Goal: Information Seeking & Learning: Check status

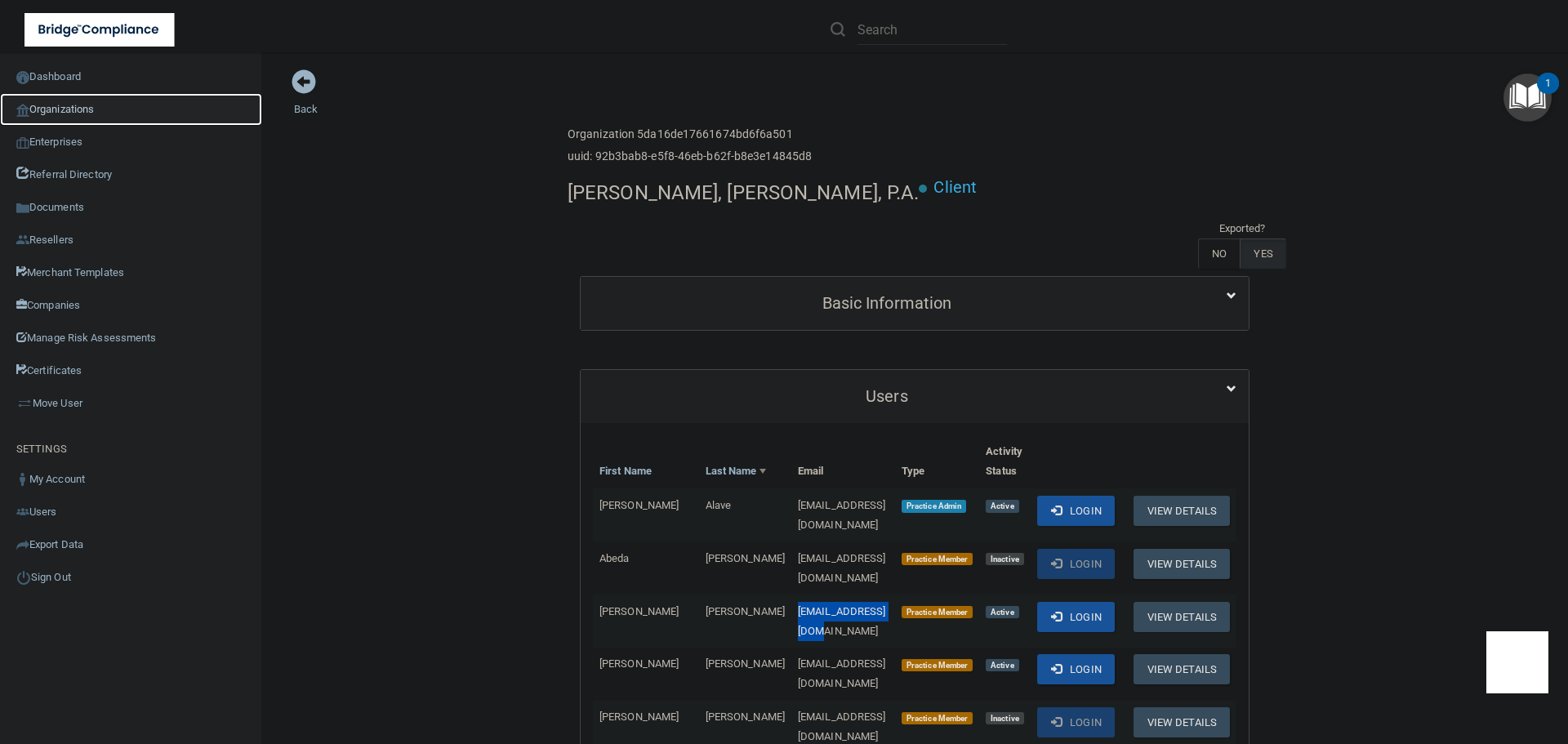
click at [35, 109] on link "Organizations" at bounding box center [131, 109] width 262 height 33
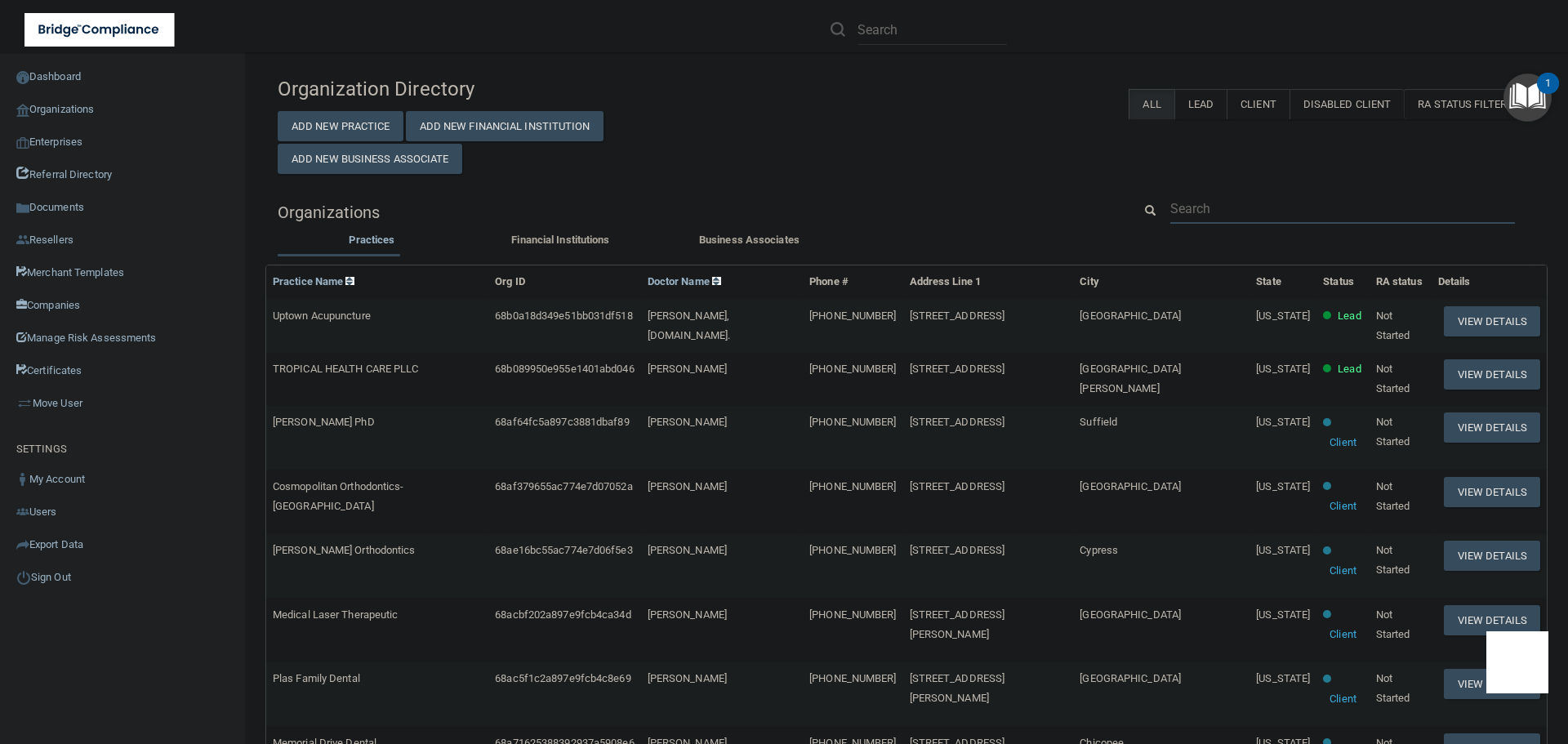
click at [1200, 206] on input "text" at bounding box center [1343, 208] width 345 height 30
paste input "[EMAIL_ADDRESS][DOMAIN_NAME]"
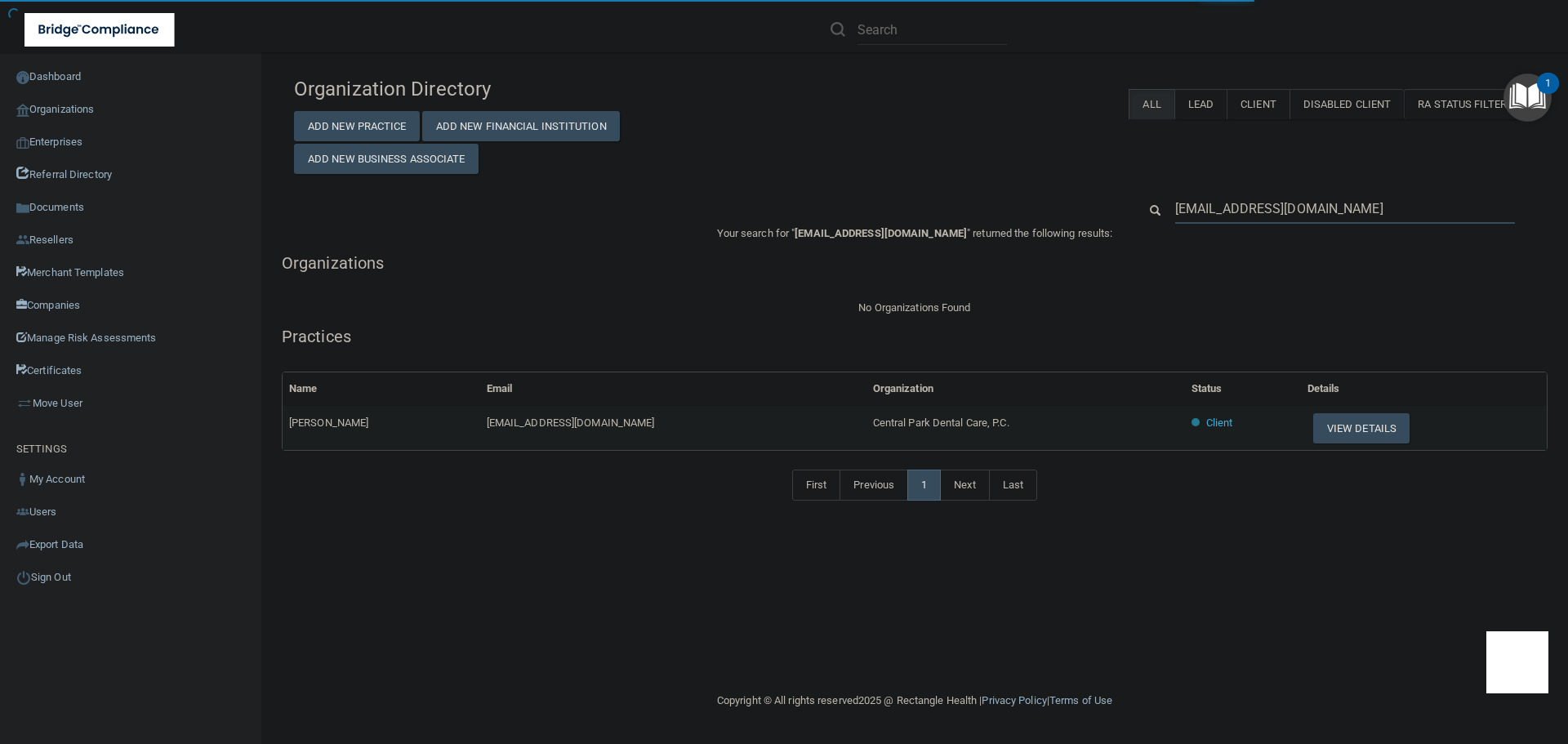
type input "[EMAIL_ADDRESS][DOMAIN_NAME]"
click at [974, 422] on span "Central Park Dental Care, P.C." at bounding box center [942, 422] width 137 height 12
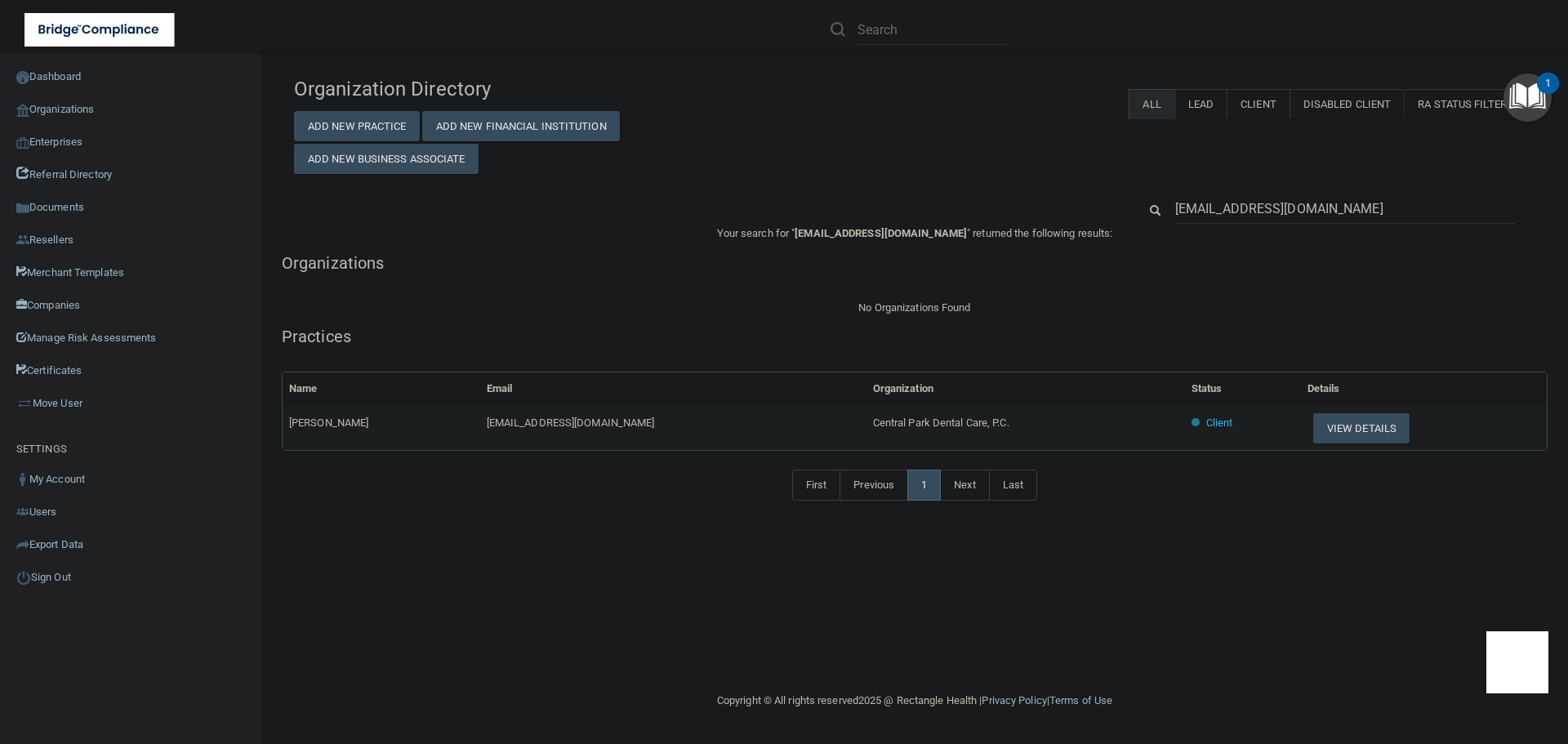
click at [972, 429] on td "Central Park Dental Care, P.C." at bounding box center [1026, 427] width 319 height 44
copy tr "Central Park Dental Care, P.C."
click at [1247, 207] on input "[EMAIL_ADDRESS][DOMAIN_NAME]" at bounding box center [1345, 208] width 339 height 30
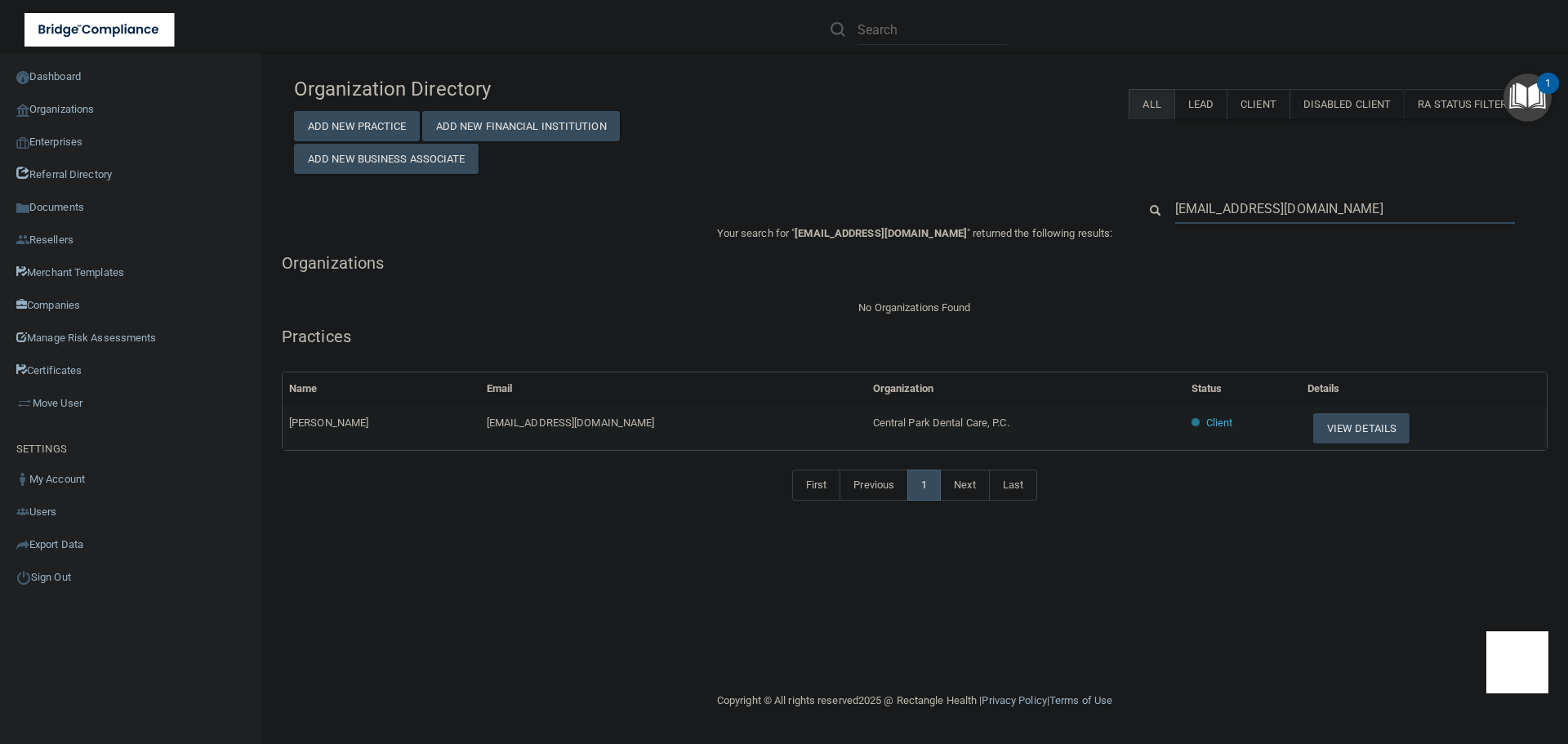
click at [1247, 207] on input "[EMAIL_ADDRESS][DOMAIN_NAME]" at bounding box center [1345, 208] width 339 height 30
click at [1246, 207] on input "[EMAIL_ADDRESS][DOMAIN_NAME]" at bounding box center [1345, 208] width 339 height 30
paste input "[EMAIL_ADDRESS]"
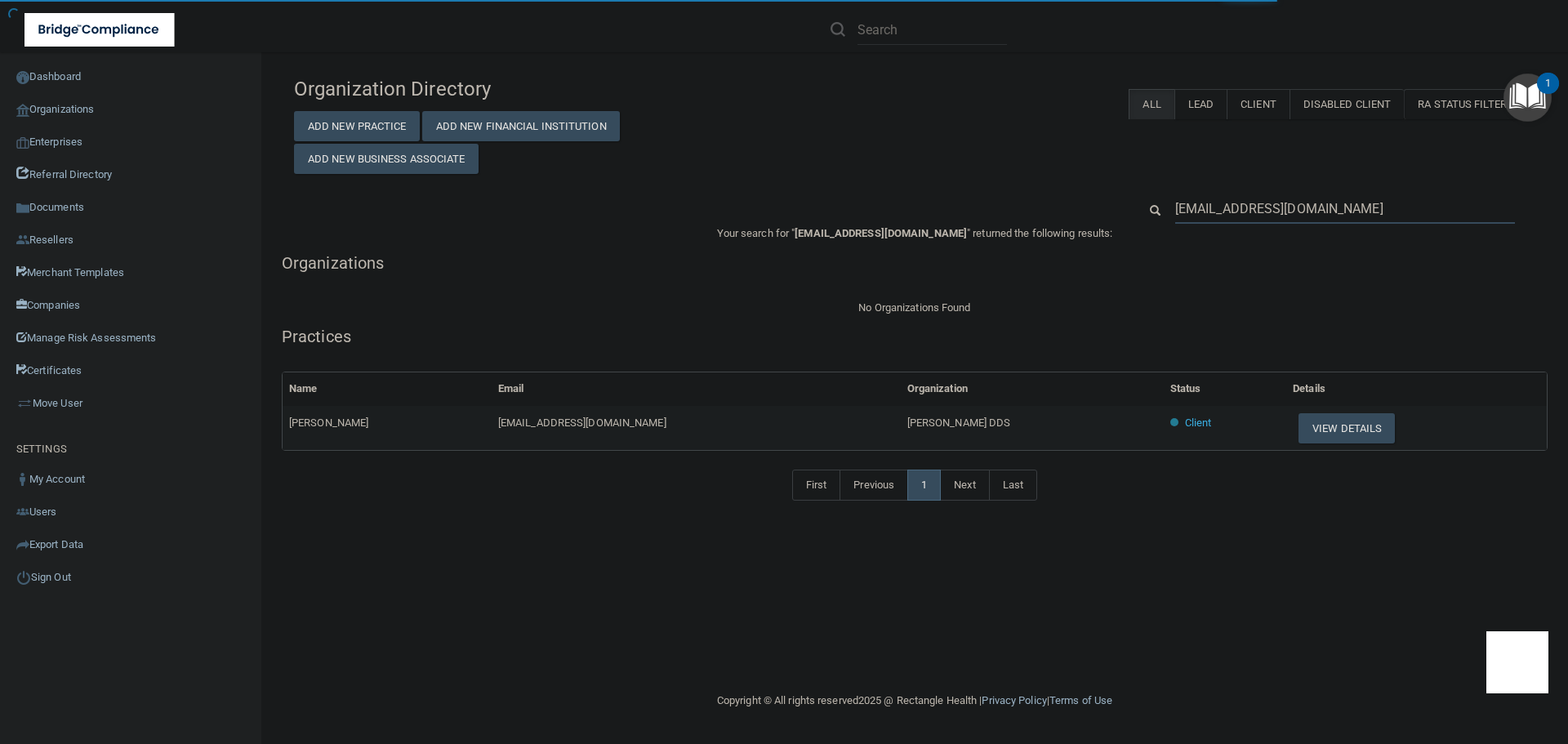
type input "[EMAIL_ADDRESS][DOMAIN_NAME]"
click at [946, 427] on span "[PERSON_NAME] DDS" at bounding box center [958, 422] width 104 height 12
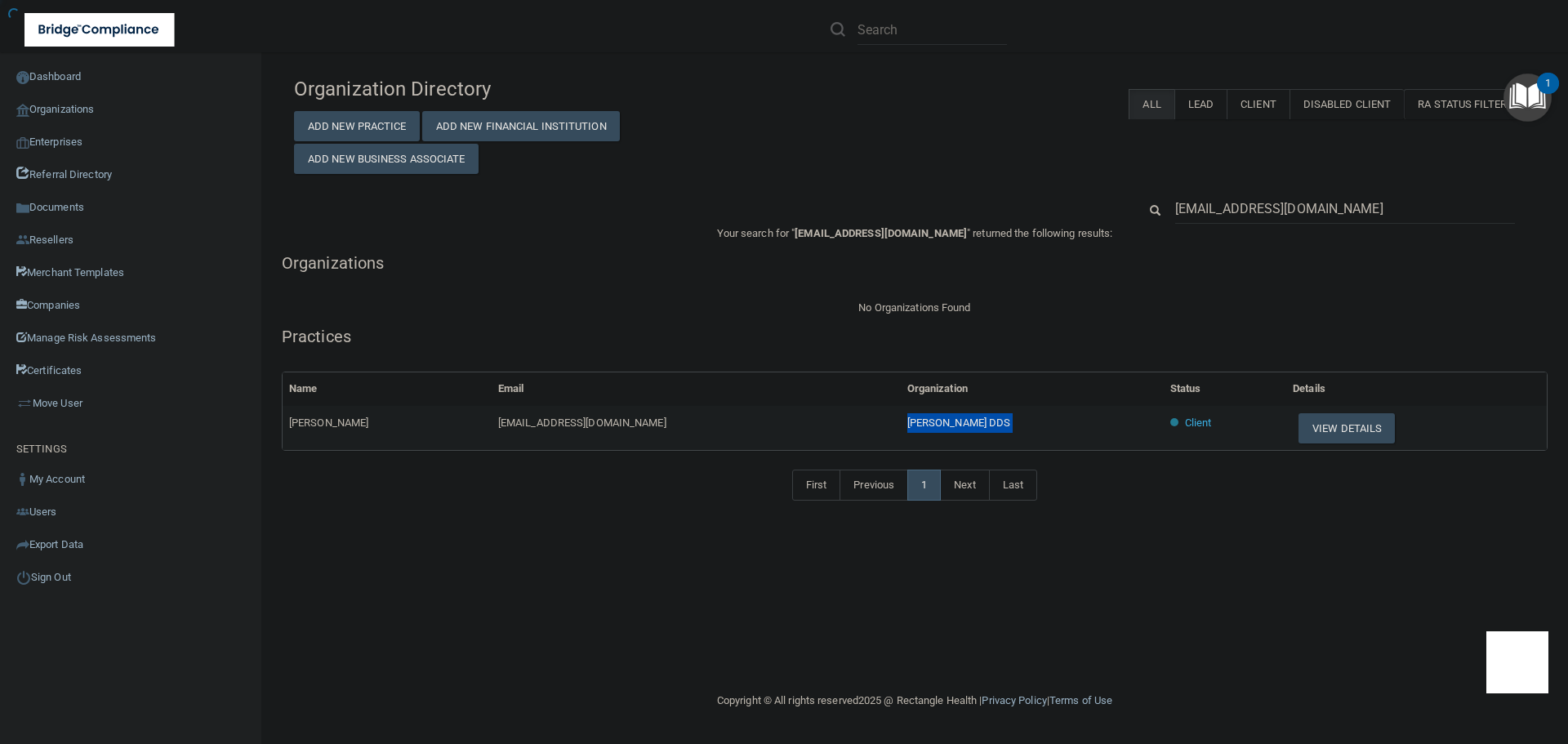
click at [946, 427] on span "[PERSON_NAME] DDS" at bounding box center [958, 422] width 104 height 12
click at [1317, 436] on button "View Details" at bounding box center [1346, 428] width 96 height 30
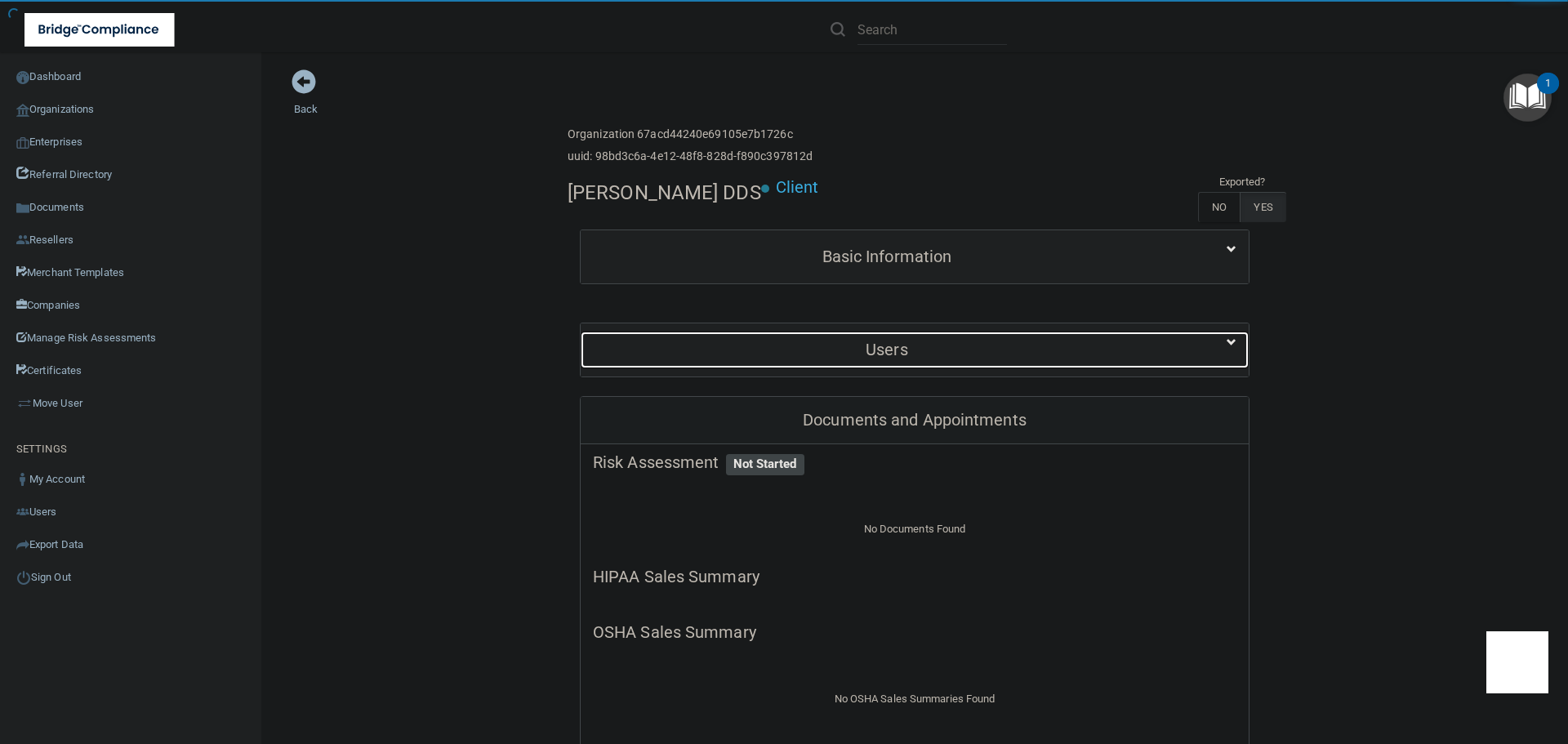
click at [878, 347] on h5 "Users" at bounding box center [886, 349] width 588 height 18
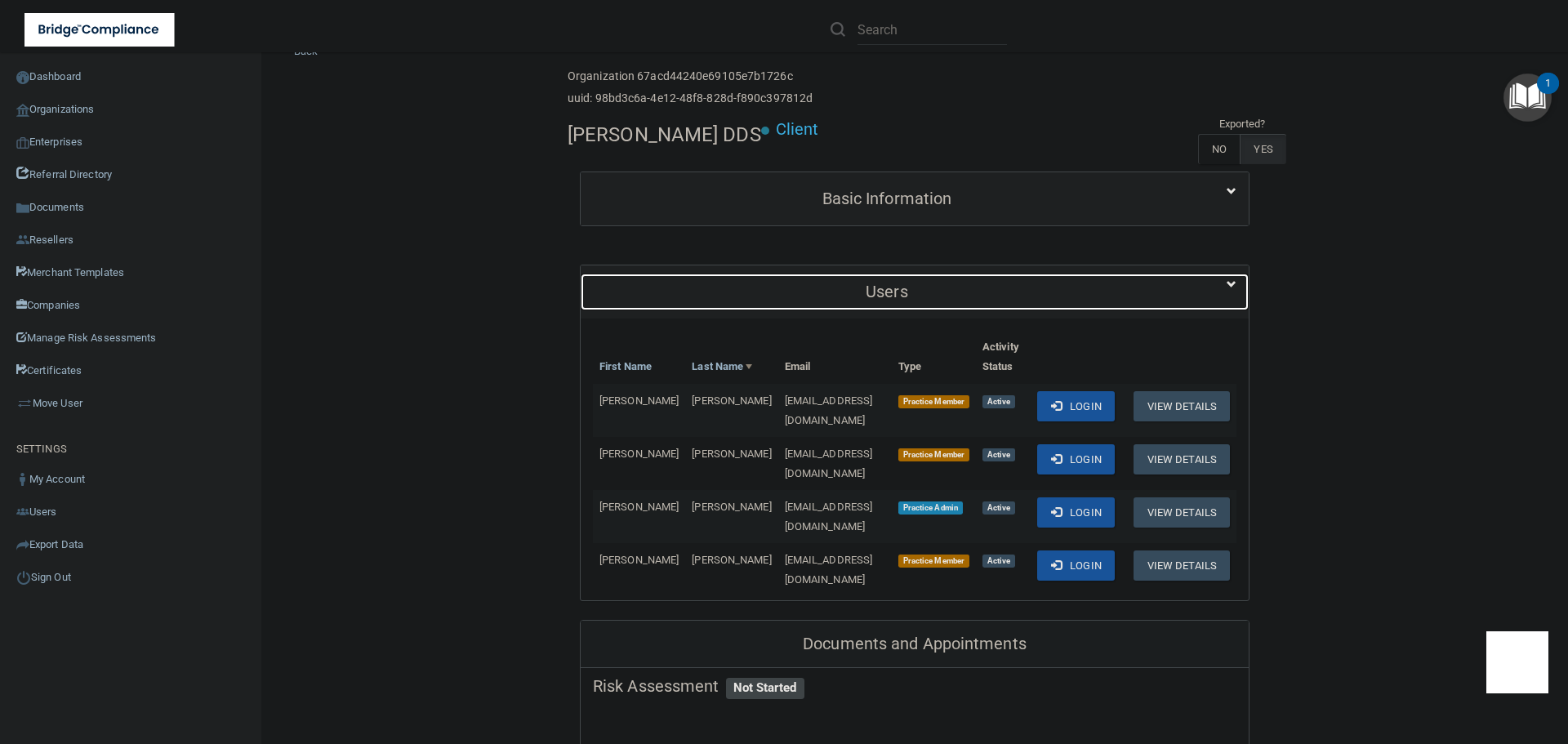
scroll to position [81, 0]
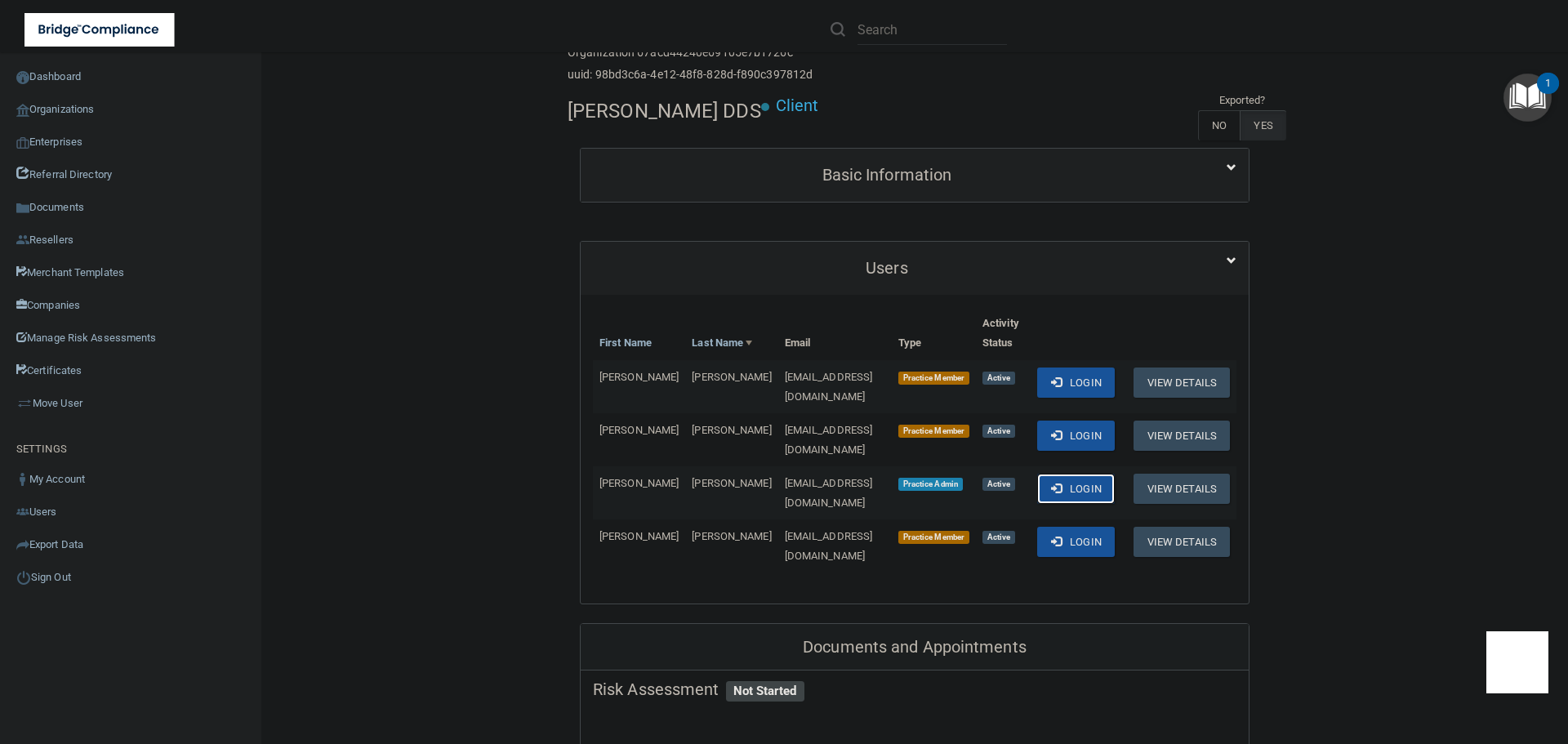
click at [1067, 479] on button "Login" at bounding box center [1075, 489] width 78 height 30
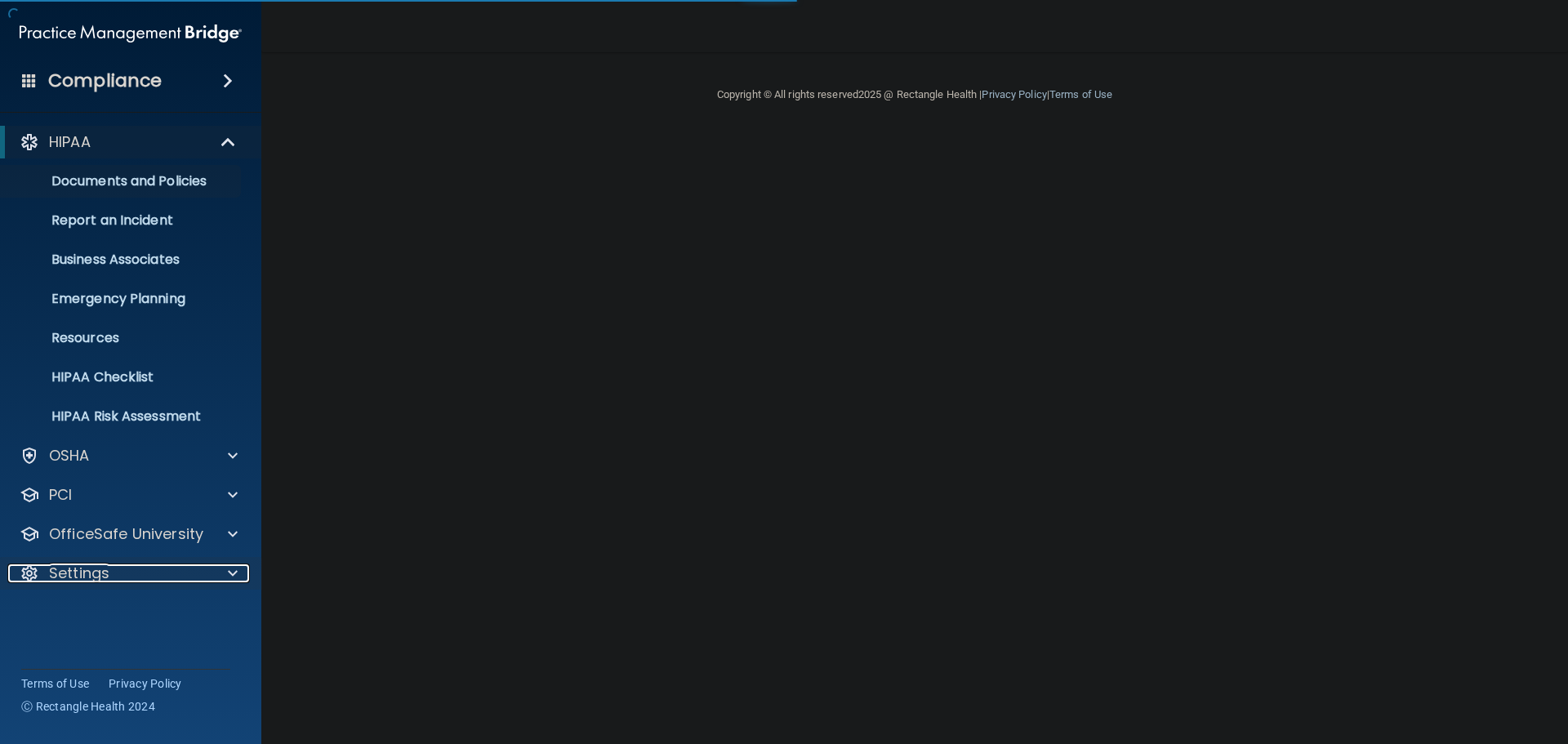
click at [228, 570] on span at bounding box center [233, 573] width 9 height 20
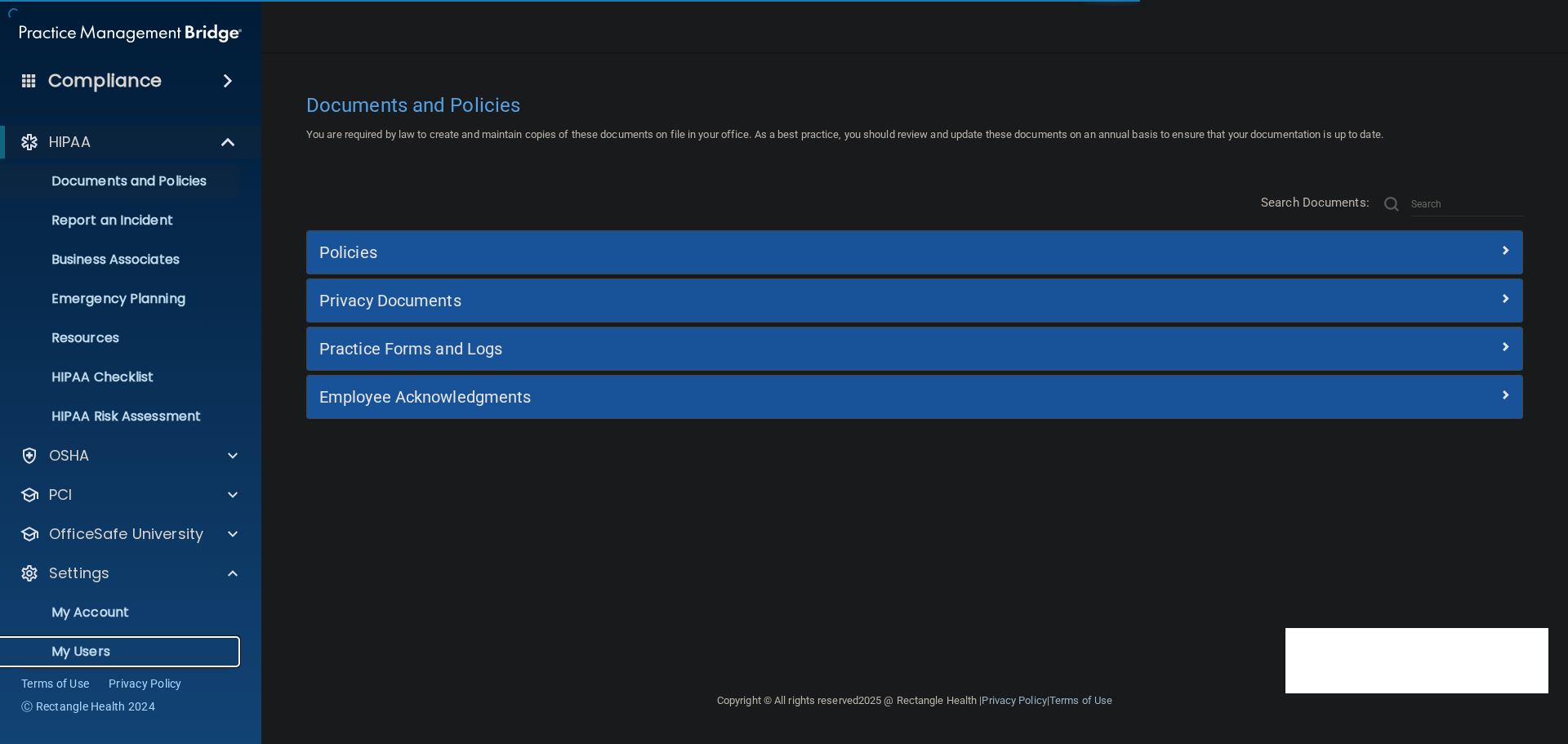
click at [113, 640] on link "My Users" at bounding box center [112, 651] width 257 height 33
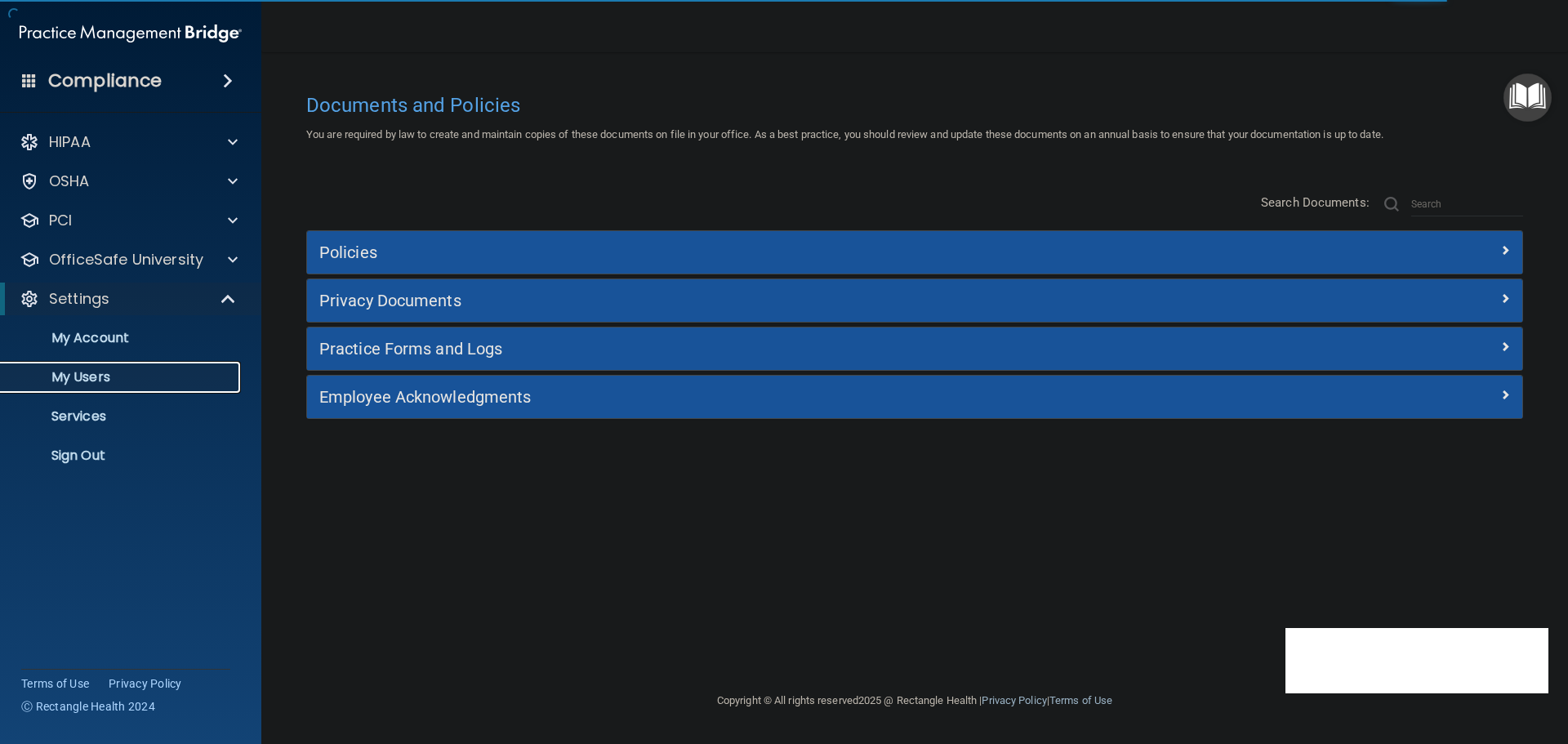
select select "20"
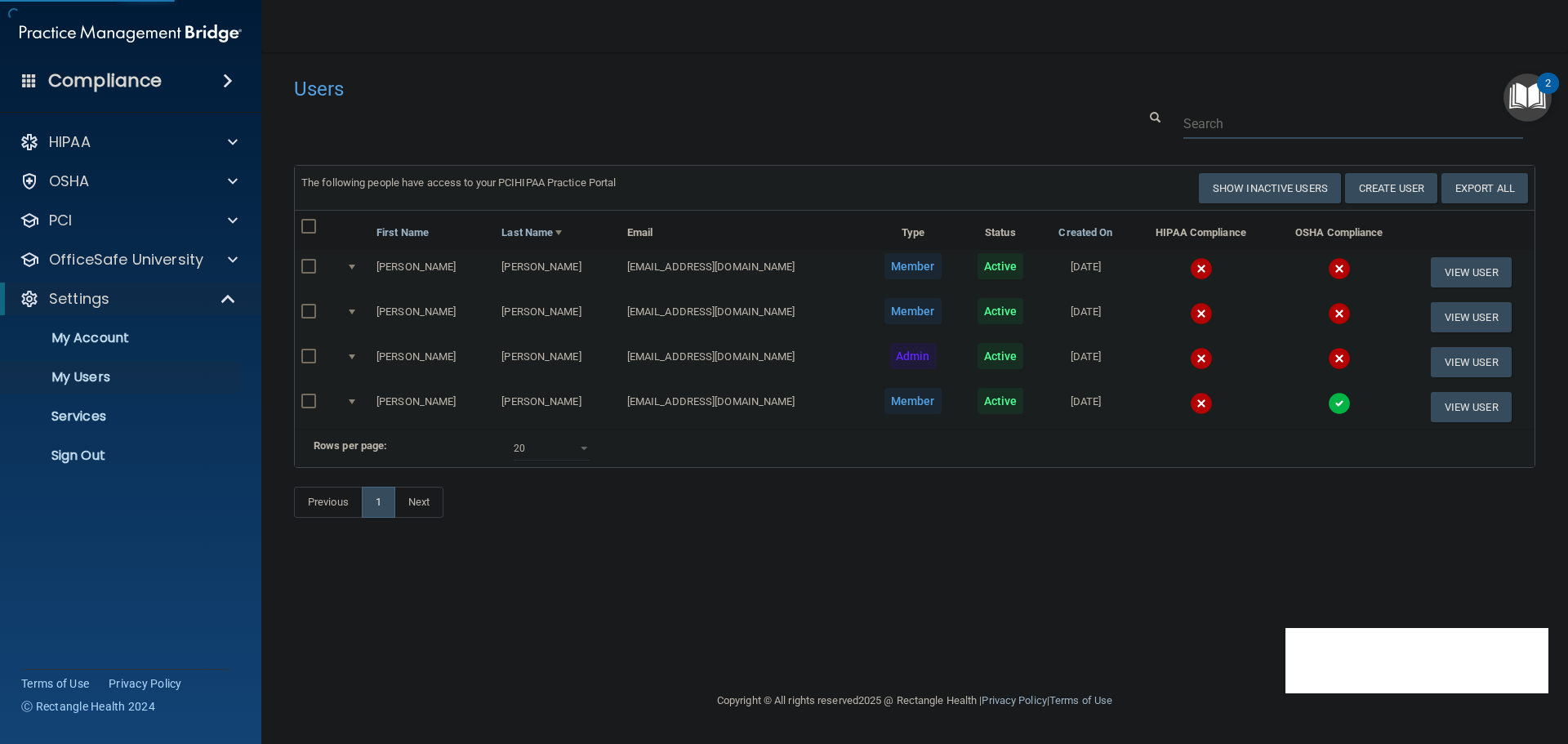
click at [1216, 124] on input "text" at bounding box center [1353, 123] width 339 height 30
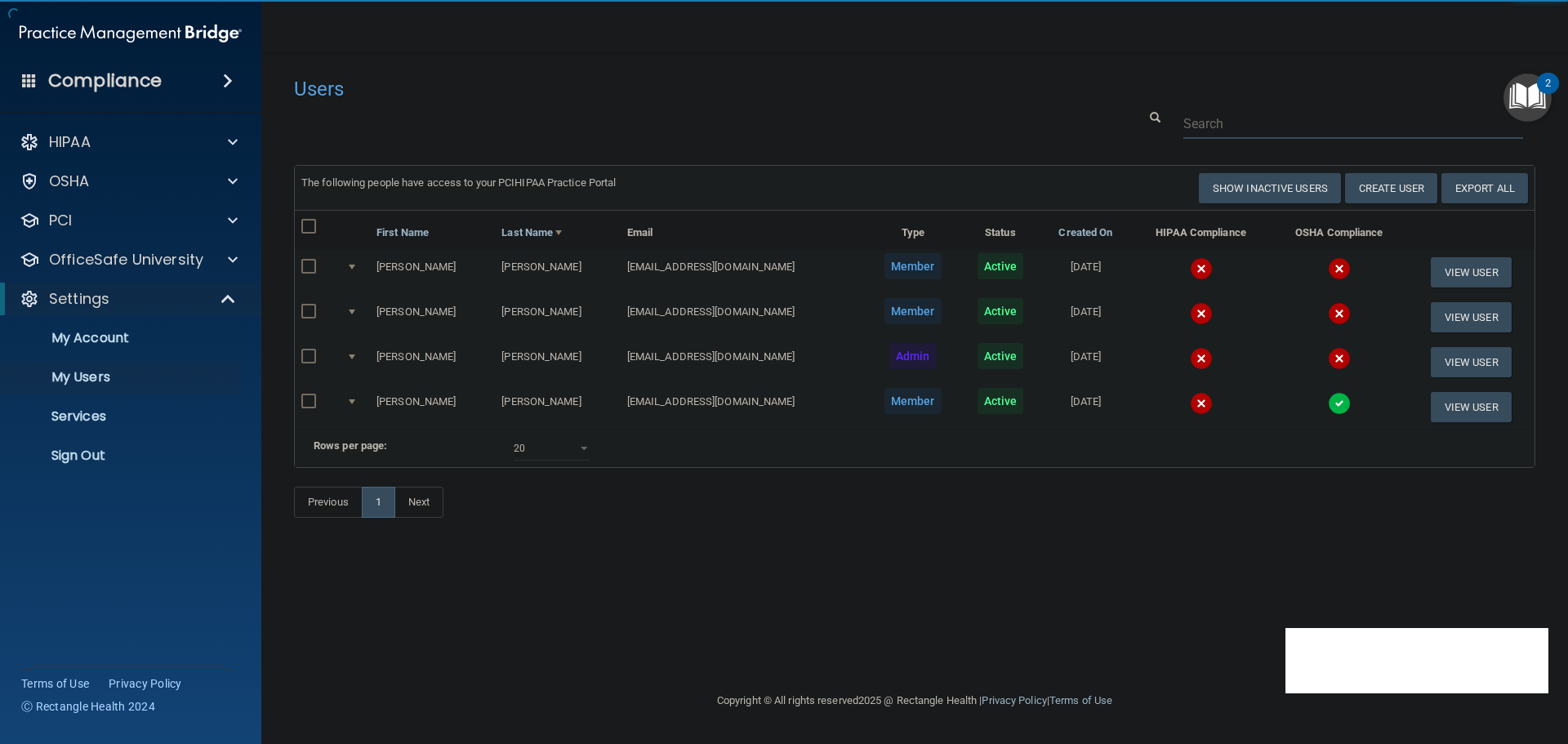
paste input "[EMAIL_ADDRESS][DOMAIN_NAME]"
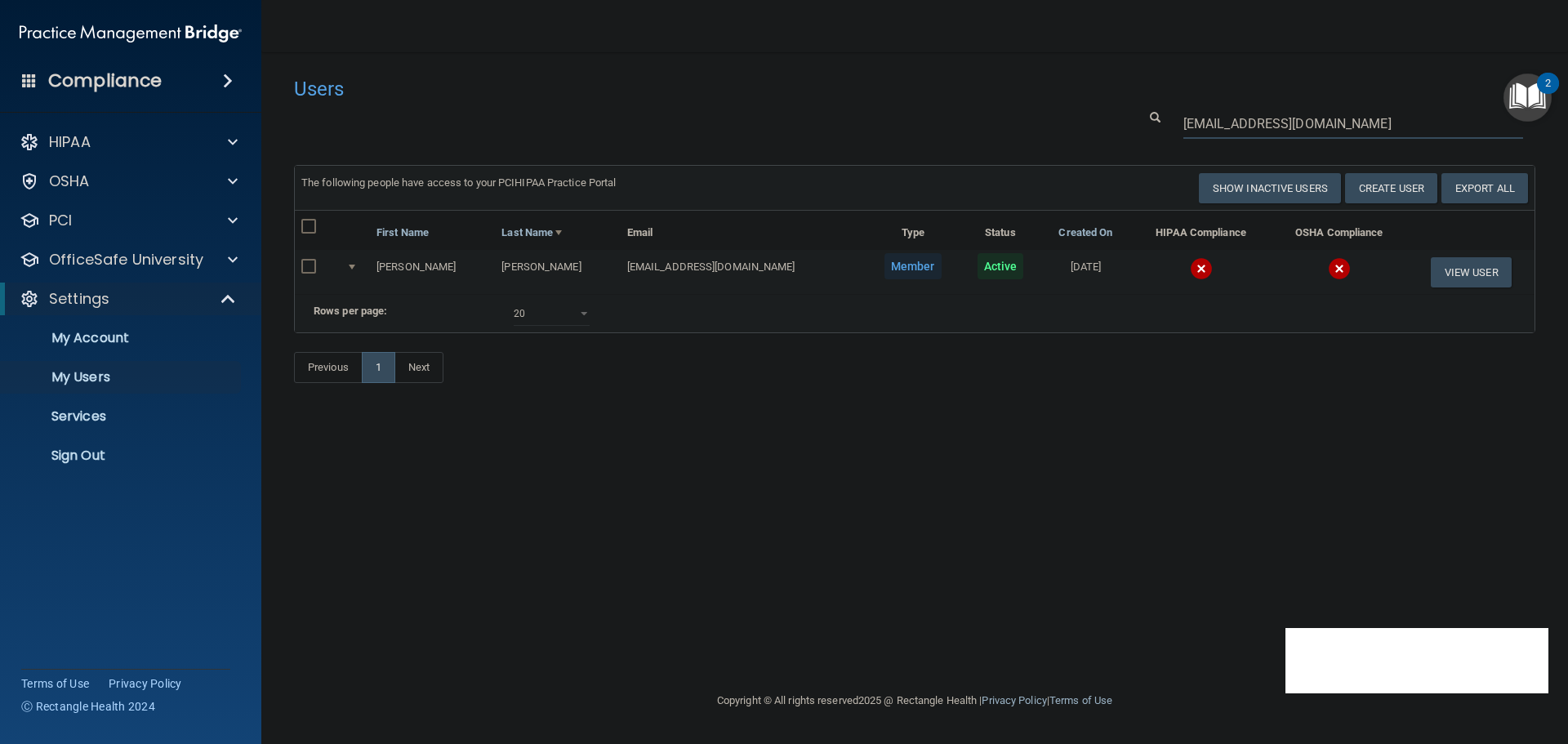
type input "[EMAIL_ADDRESS][DOMAIN_NAME]"
click at [1190, 262] on img at bounding box center [1201, 268] width 22 height 22
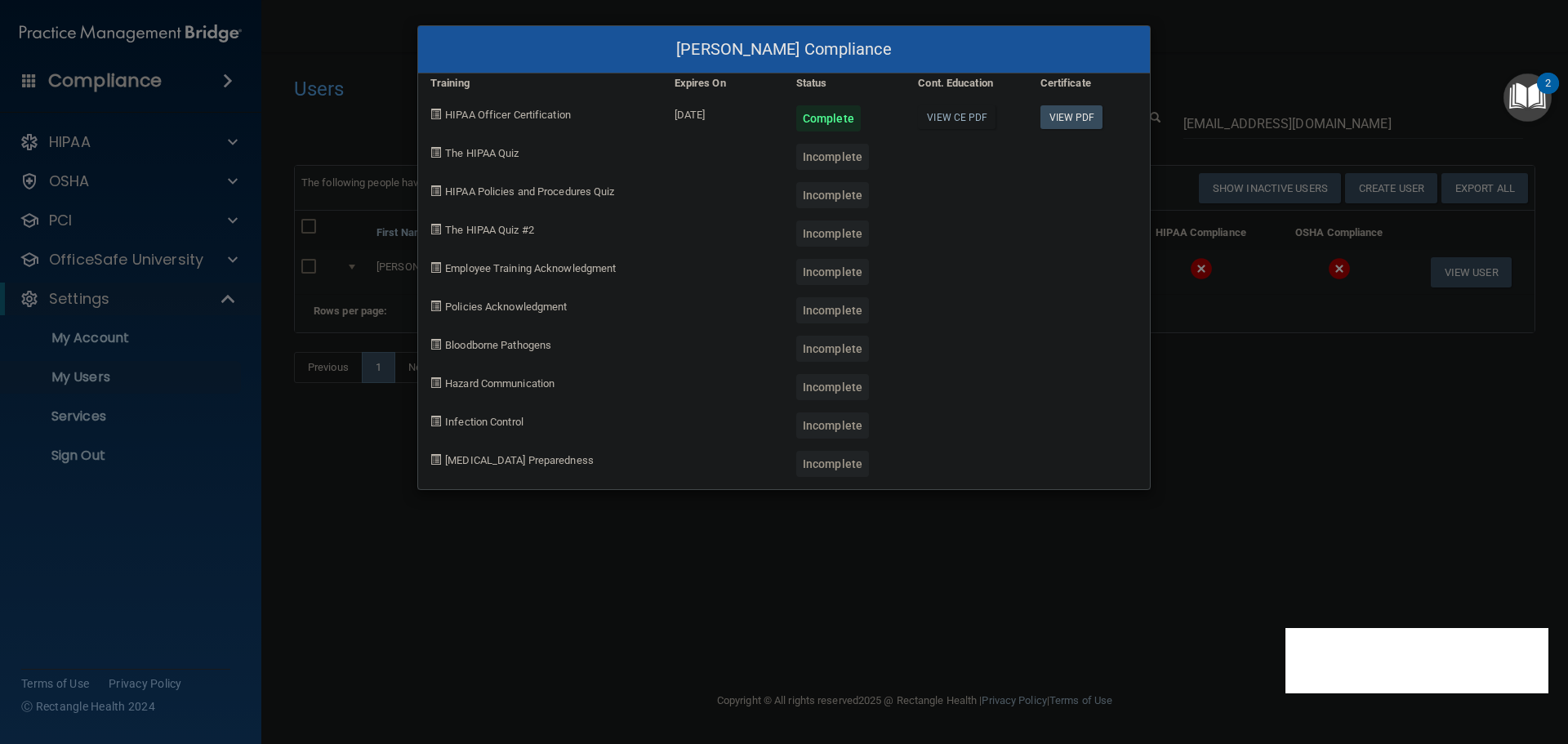
click at [1219, 455] on div "Kim Headman-Burkett's Compliance Training Expires On Status Cont. Education Cer…" at bounding box center [784, 372] width 1568 height 744
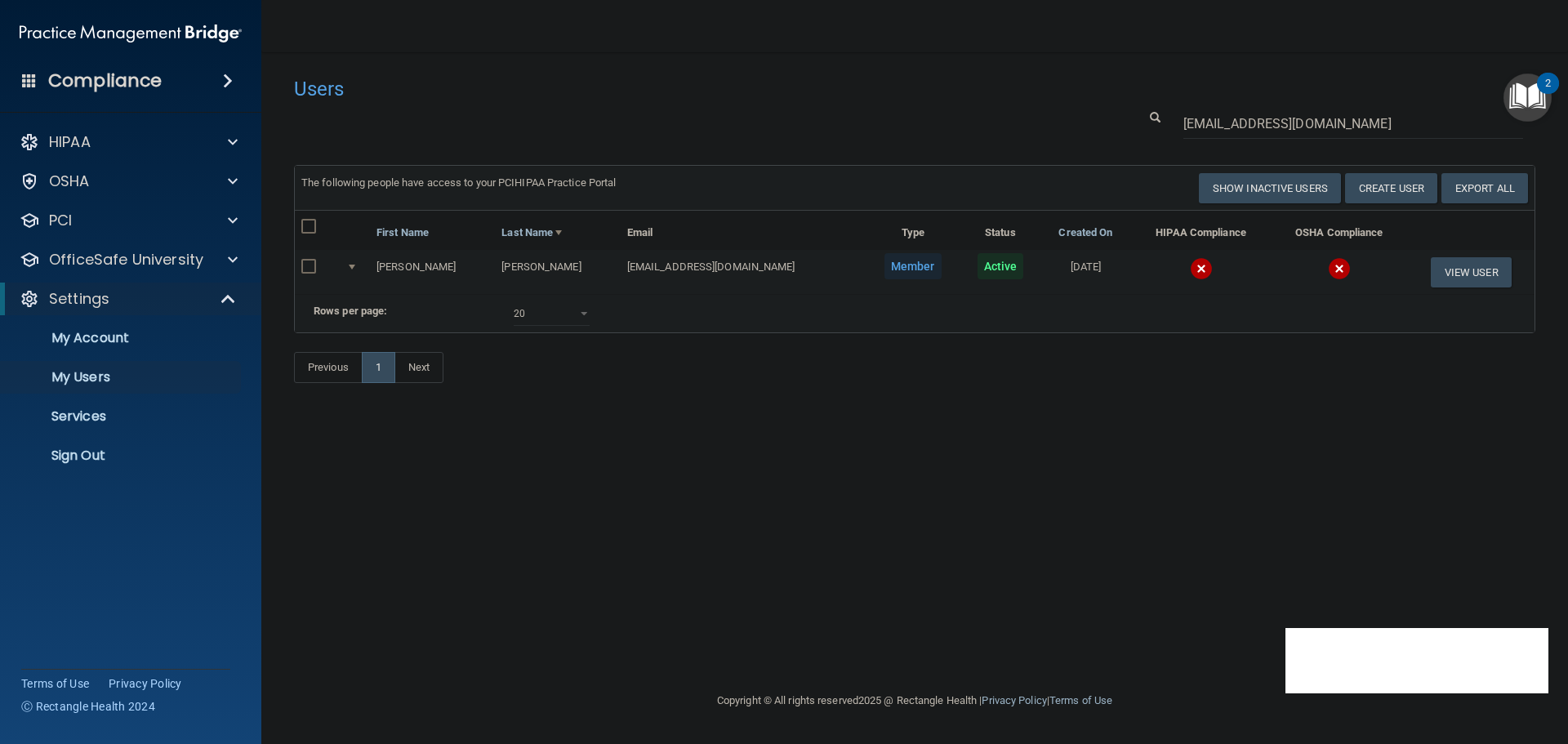
click at [1185, 268] on td at bounding box center [1201, 271] width 139 height 44
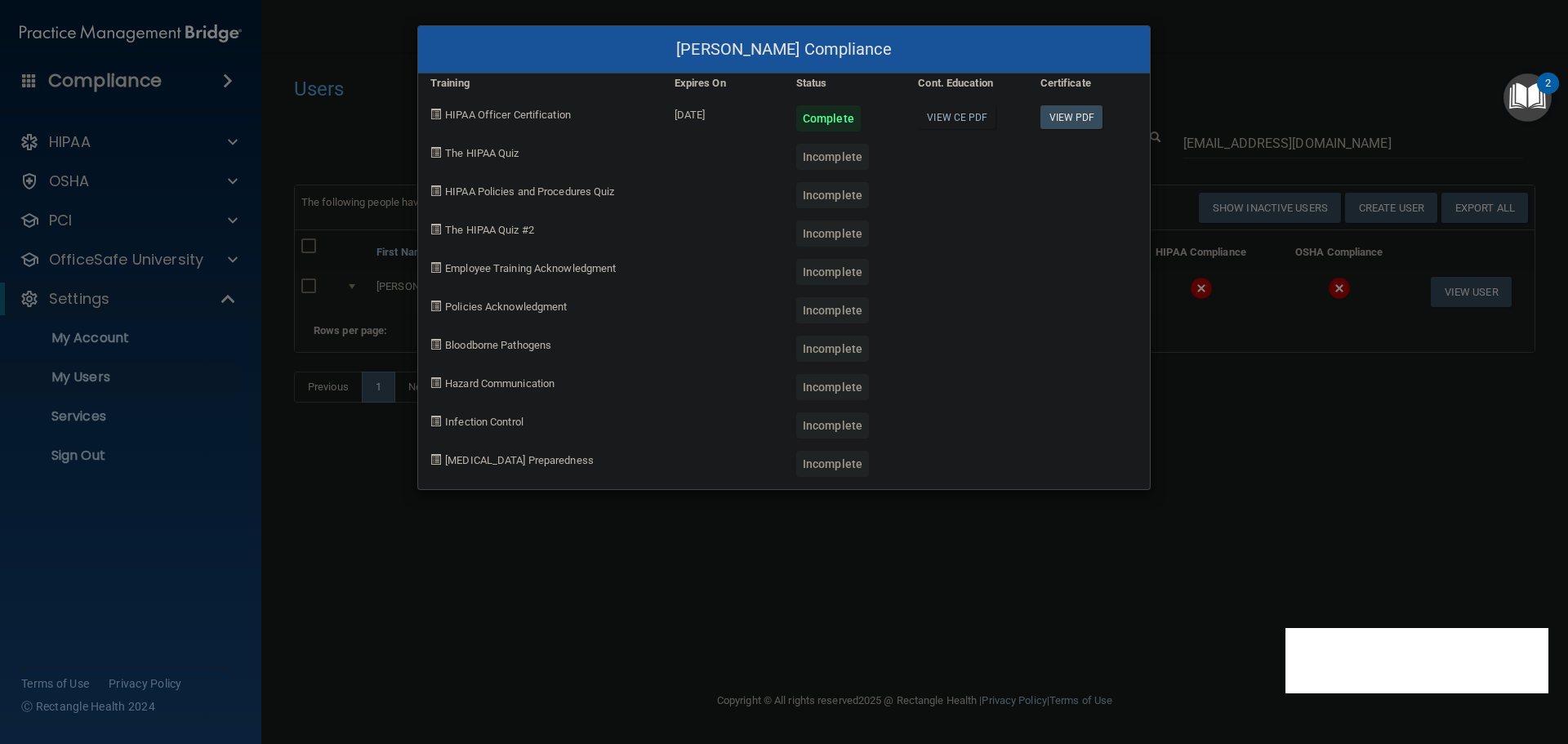
click at [817, 563] on div "Kim Headman-Burkett's Compliance Training Expires On Status Cont. Education Cer…" at bounding box center [784, 372] width 1568 height 744
